Goal: Browse casually: Explore the website without a specific task or goal

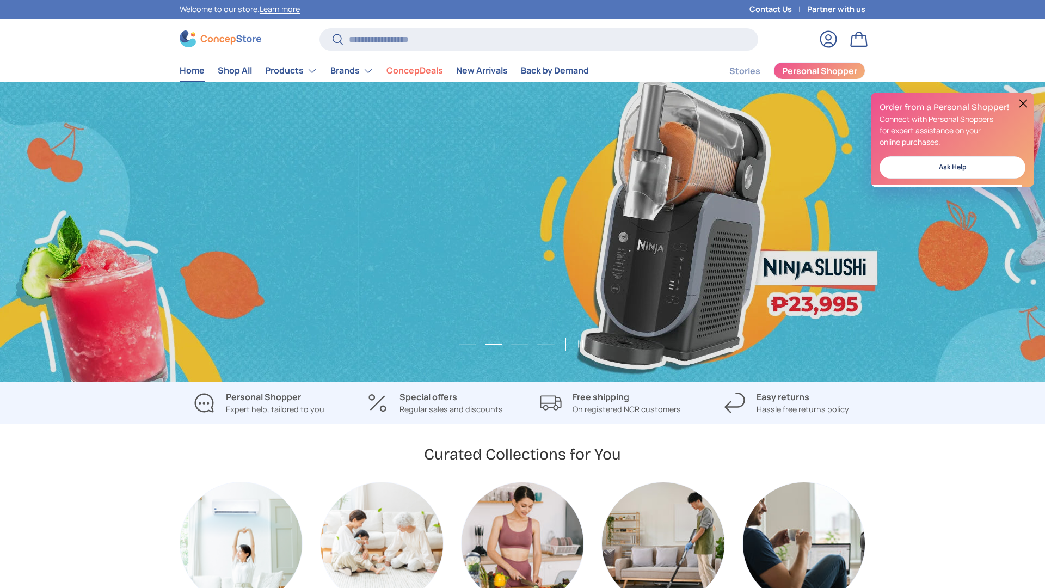
scroll to position [0, 1045]
